Goal: Check status: Check status

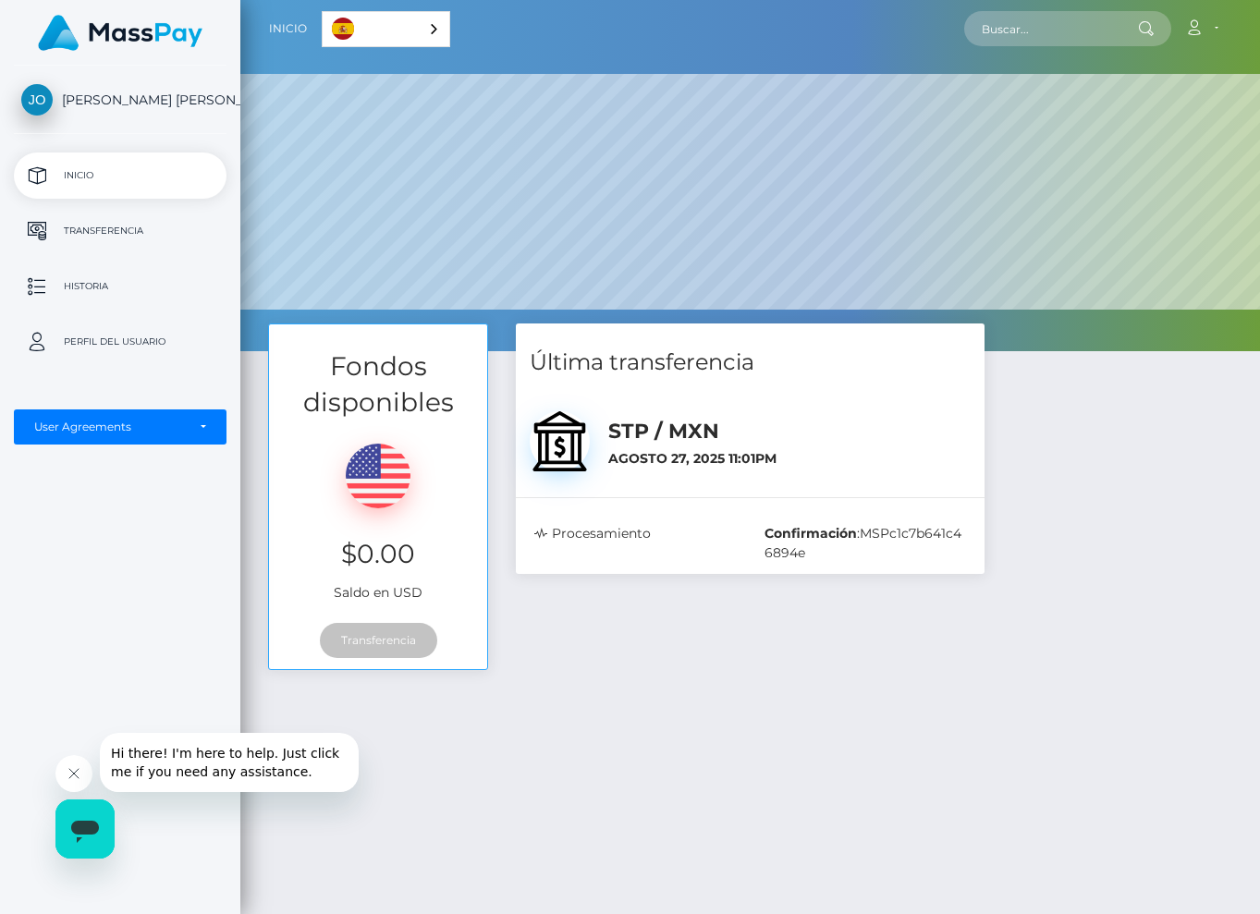
click at [919, 728] on div "Fondos disponibles $0.00 Saldo en USD Transferencia Última transferencia :" at bounding box center [750, 724] width 1020 height 801
click at [131, 286] on p "Historia" at bounding box center [120, 287] width 198 height 28
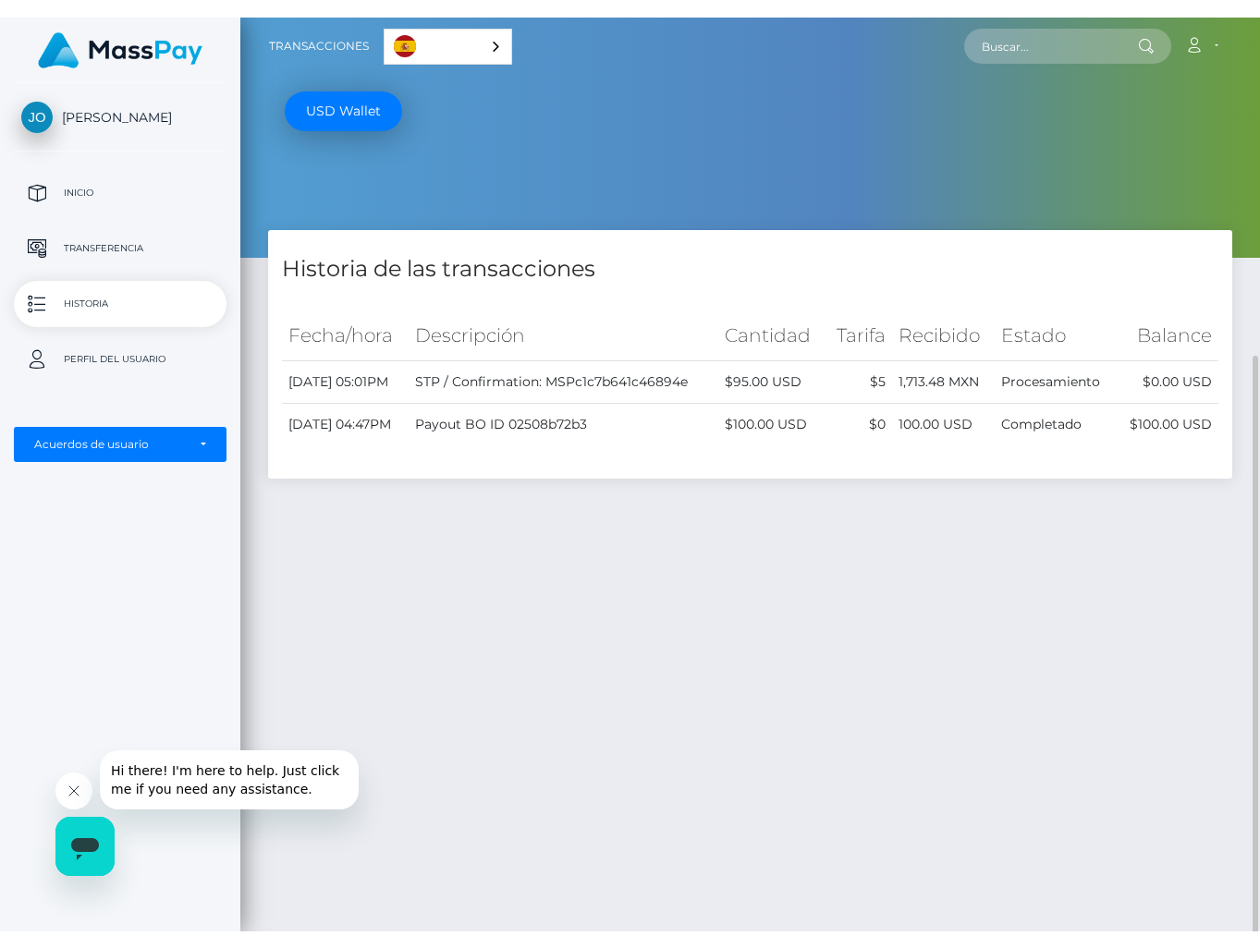
scroll to position [185, 0]
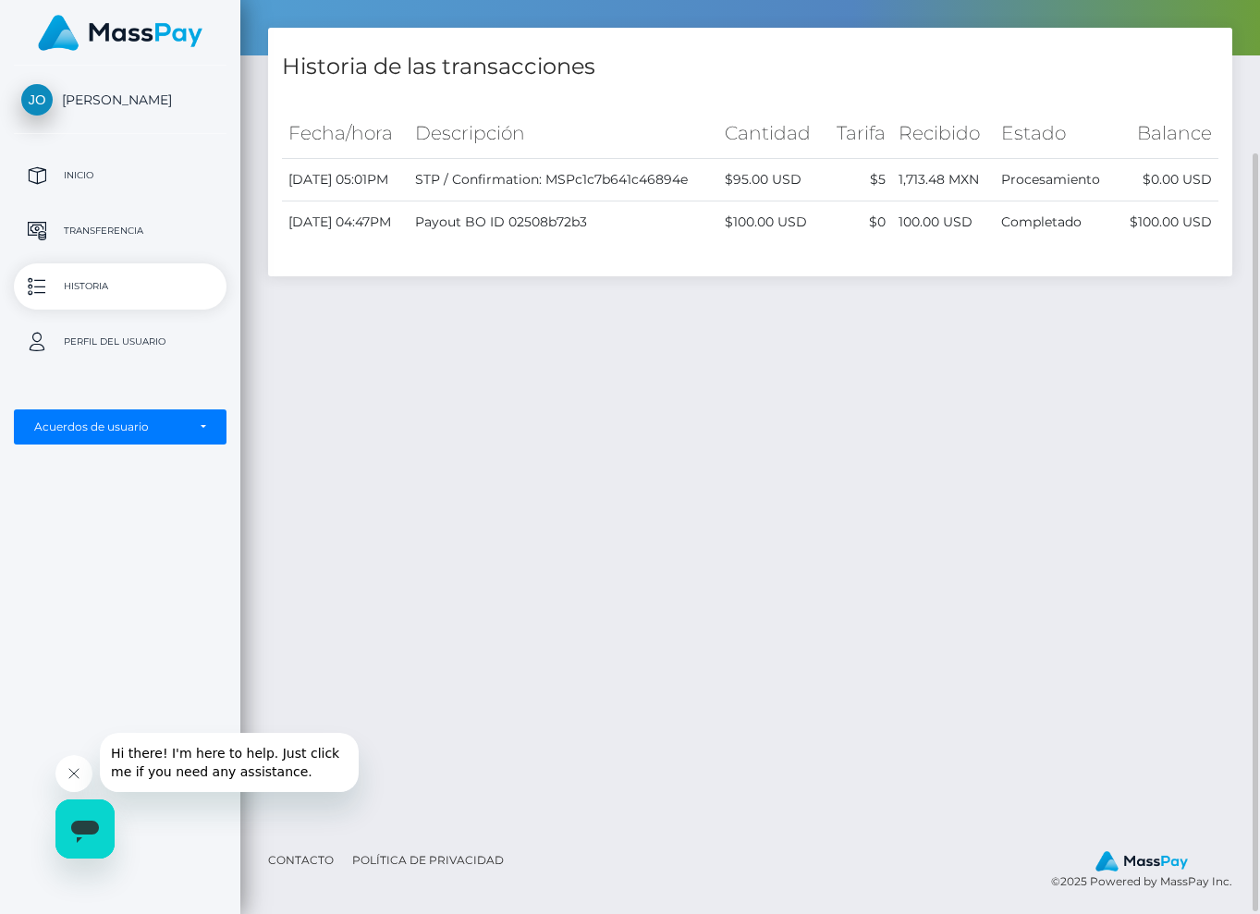
click at [455, 766] on div "Historia de las transacciones Fecha/hora Descripción Cantidad [GEOGRAPHIC_DATA]…" at bounding box center [750, 428] width 1020 height 801
click at [63, 768] on button "Cerrar mensaje de la compañía" at bounding box center [73, 773] width 37 height 37
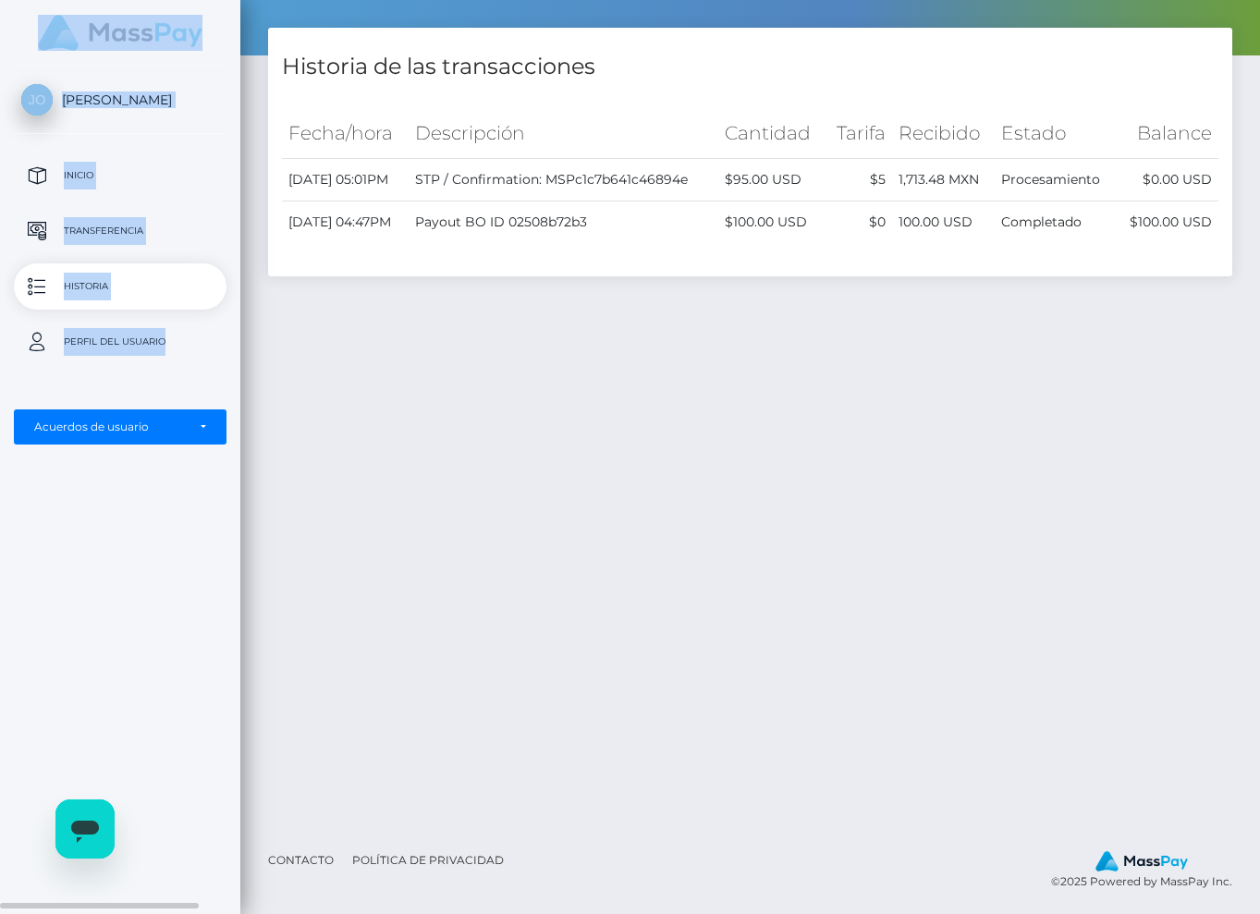
drag, startPoint x: 12, startPoint y: 3, endPoint x: 110, endPoint y: 371, distance: 380.7
click at [110, 371] on div "[PERSON_NAME] Inicio Transferencia Historia Perfil del usuario" at bounding box center [120, 457] width 240 height 914
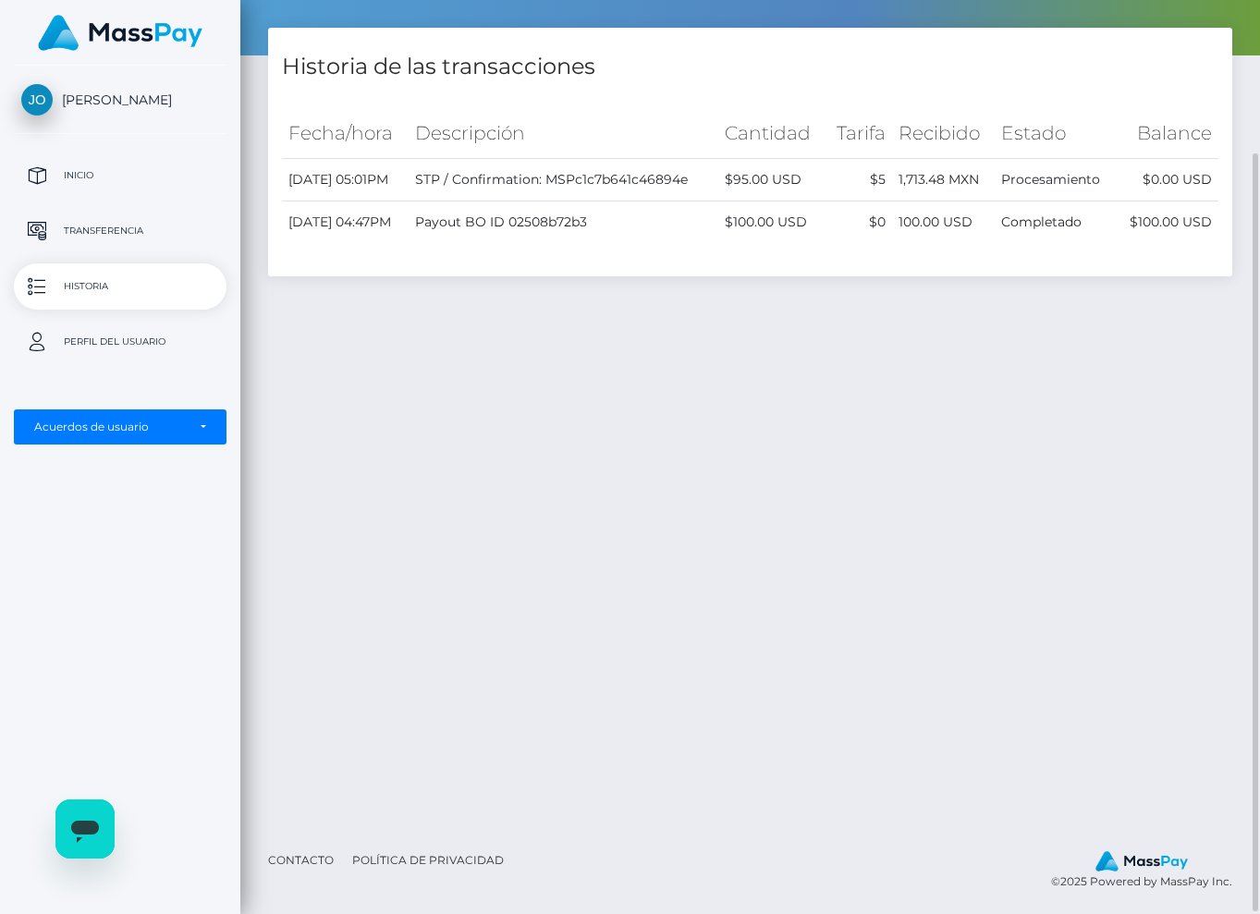
click at [547, 484] on div "Historia de las transacciones Fecha/hora Descripción Cantidad [GEOGRAPHIC_DATA]…" at bounding box center [750, 428] width 1020 height 801
